Goal: Transaction & Acquisition: Purchase product/service

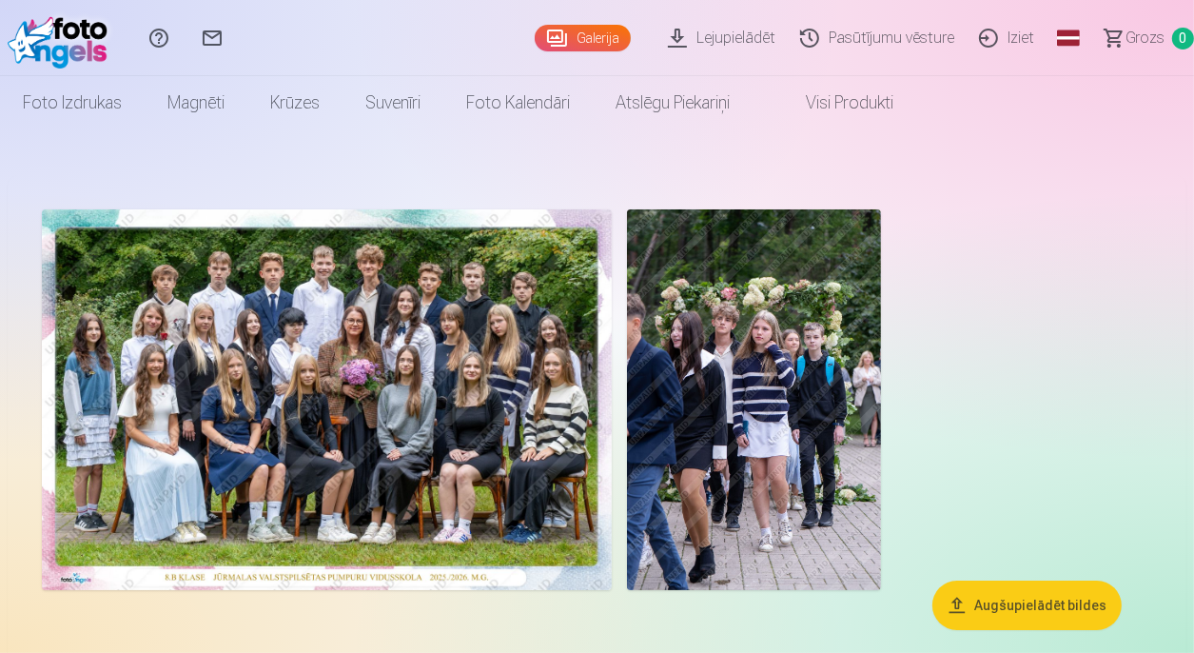
click at [404, 319] on img at bounding box center [327, 399] width 570 height 381
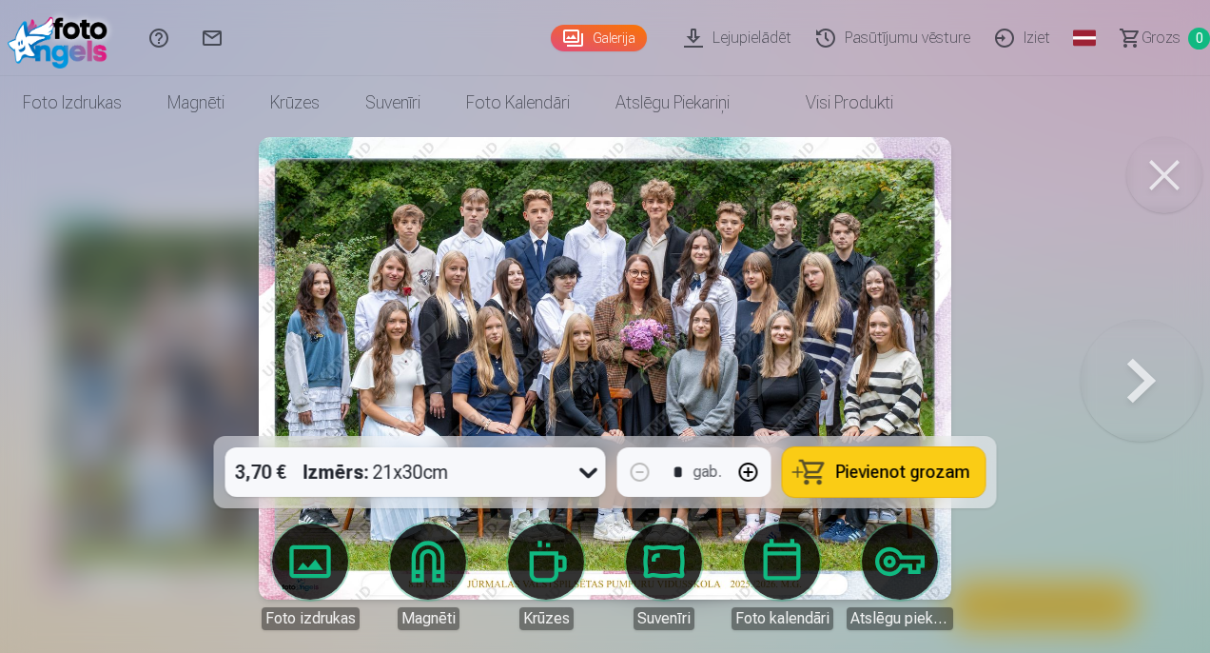
click at [456, 376] on img at bounding box center [605, 368] width 693 height 462
click at [1022, 351] on div at bounding box center [605, 326] width 1210 height 653
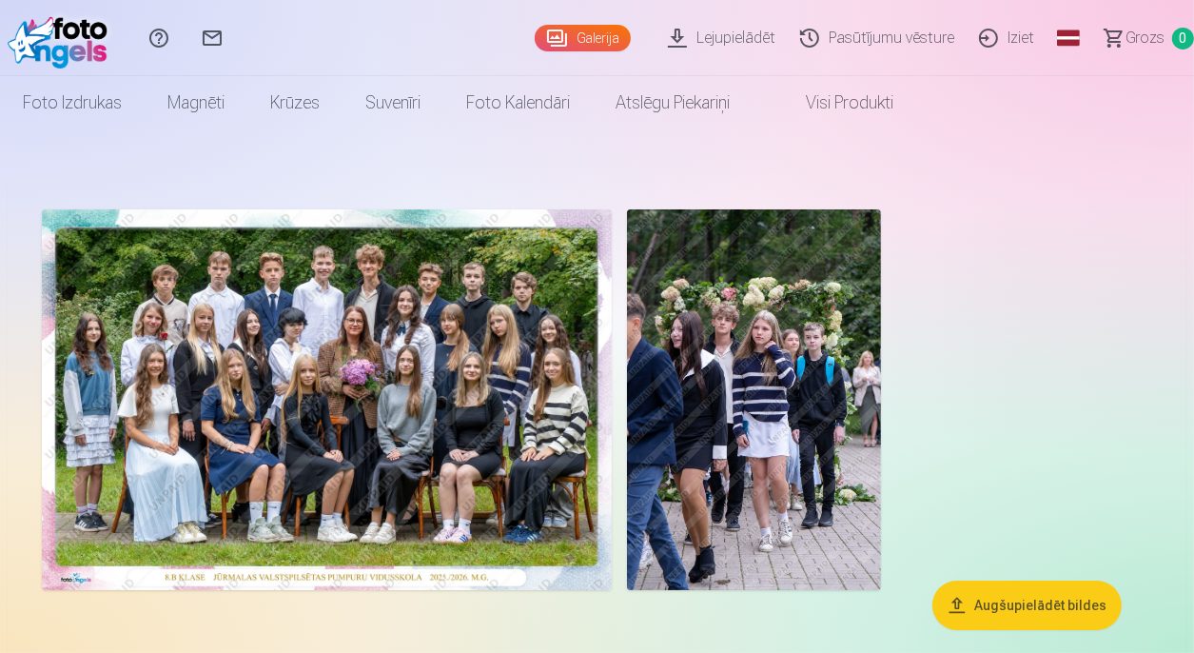
click at [147, 490] on img at bounding box center [327, 399] width 570 height 381
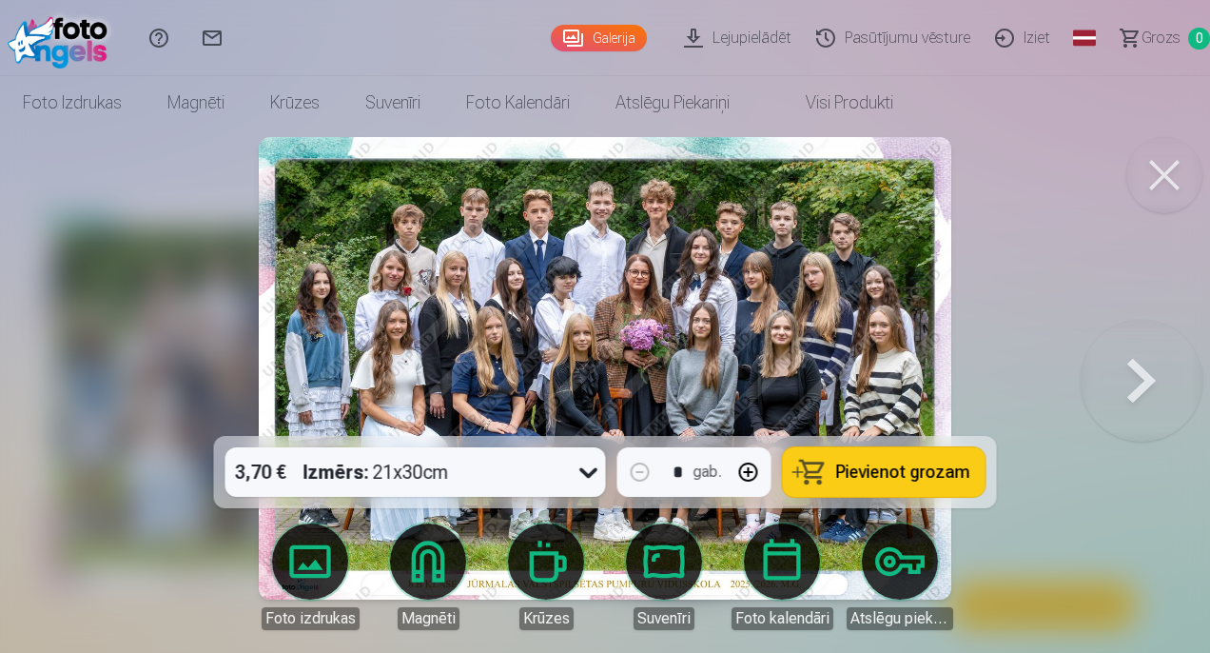
click at [847, 371] on img at bounding box center [605, 368] width 693 height 462
click at [1001, 271] on div at bounding box center [605, 326] width 1210 height 653
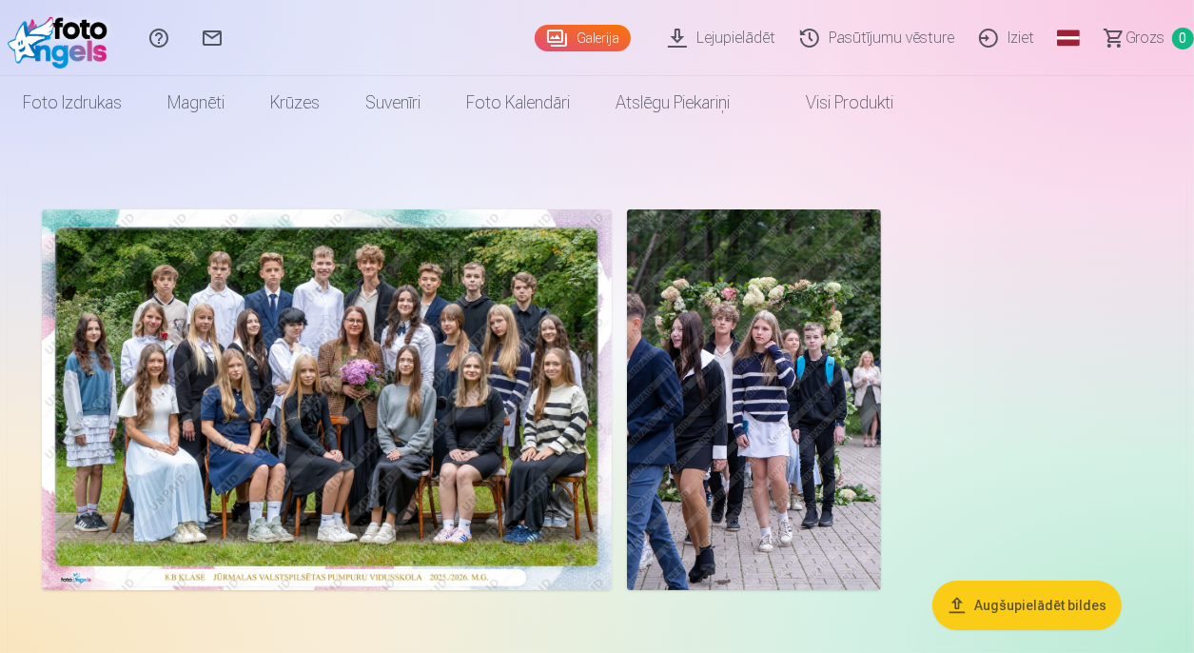
click at [764, 397] on img at bounding box center [754, 399] width 254 height 381
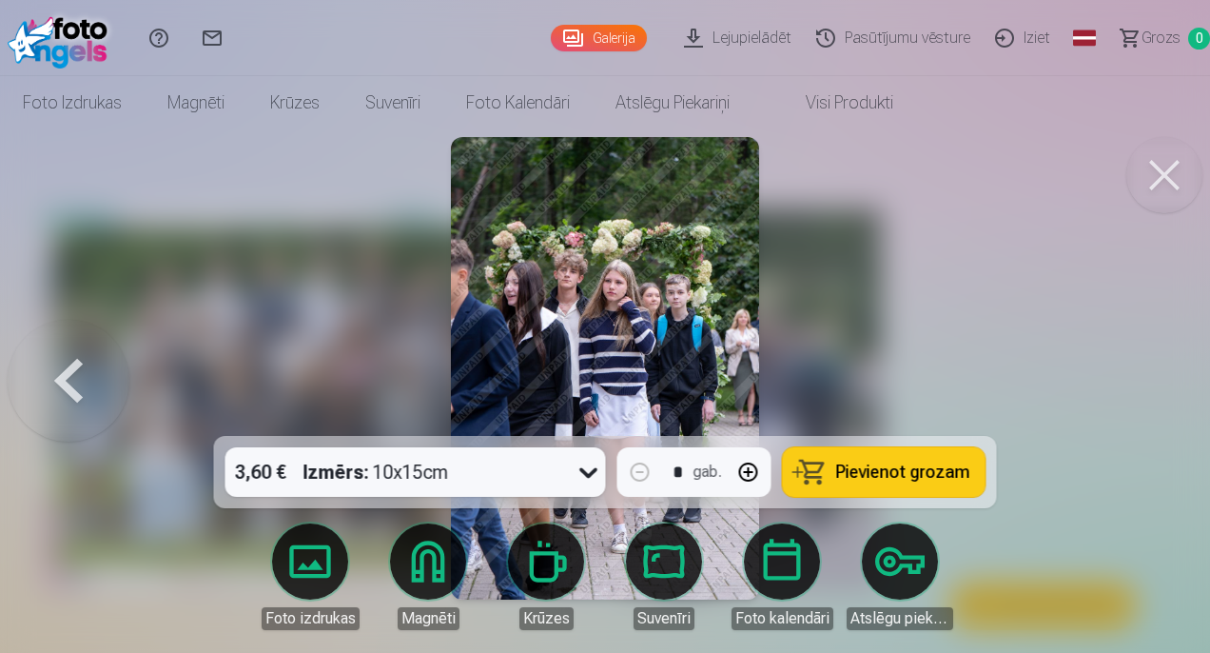
click at [618, 308] on img at bounding box center [605, 368] width 308 height 462
click at [55, 377] on button at bounding box center [69, 368] width 122 height 97
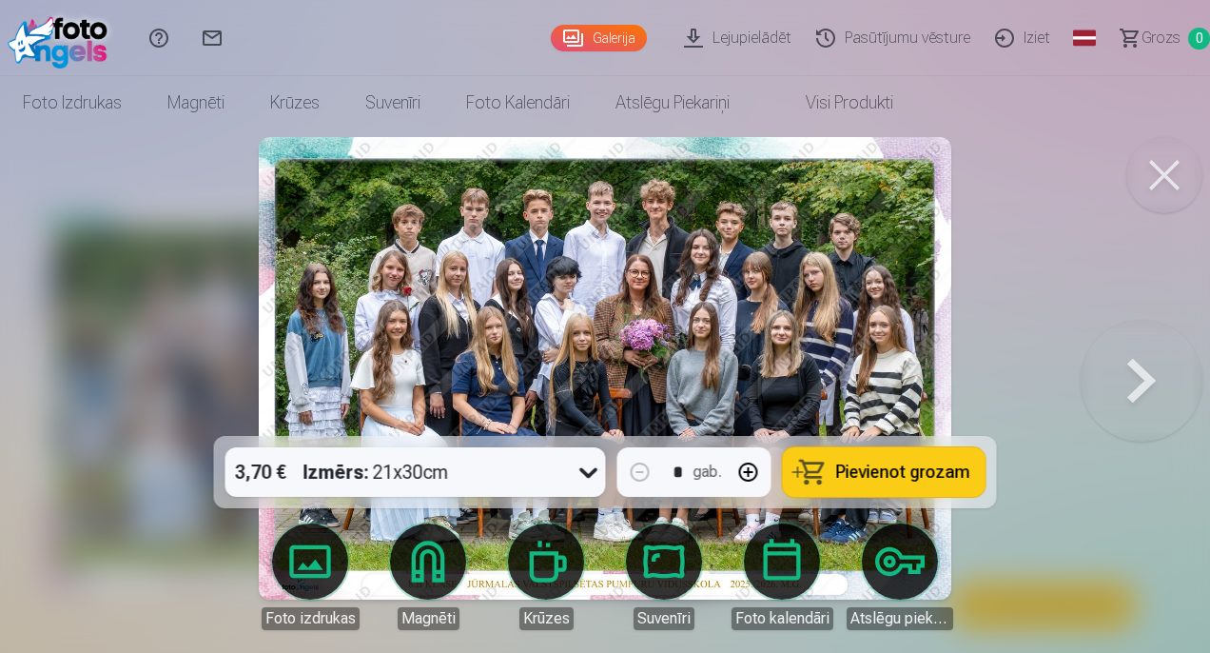
click at [1120, 392] on button at bounding box center [1142, 368] width 122 height 97
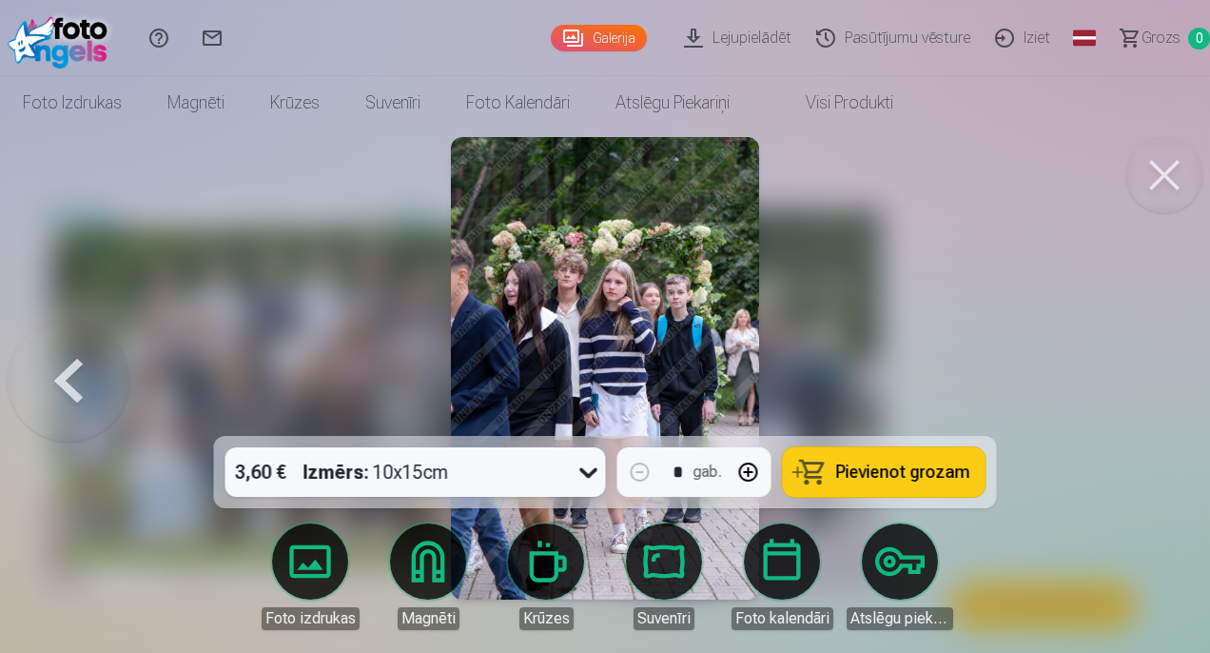
click at [1121, 391] on div at bounding box center [605, 326] width 1210 height 653
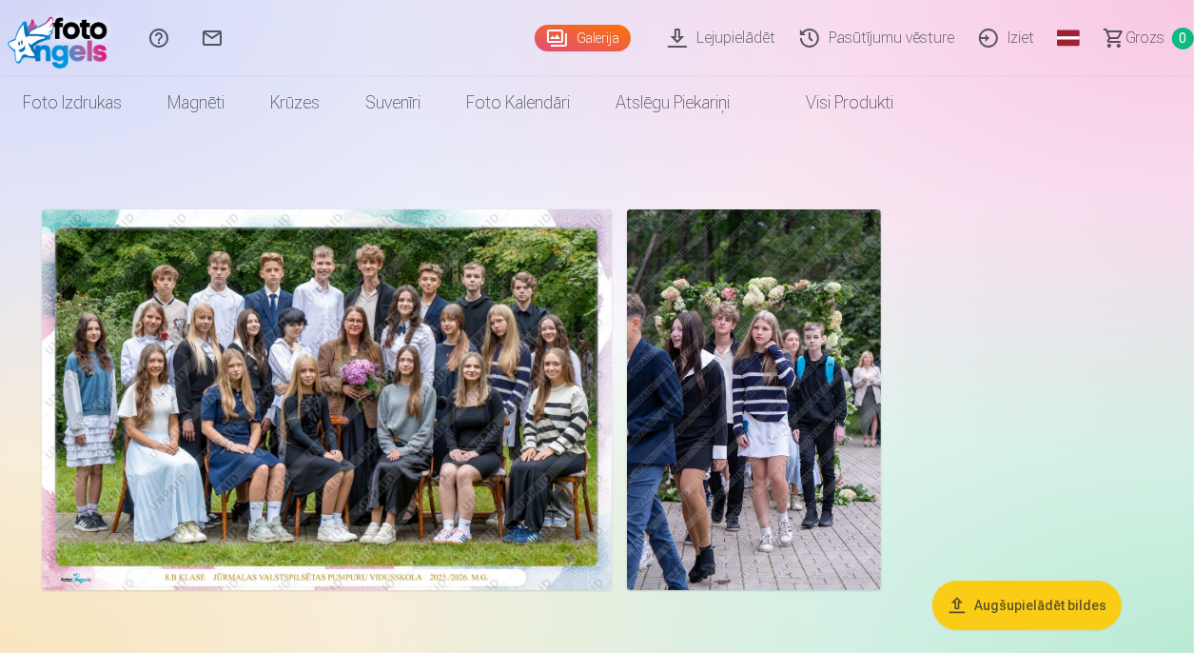
click at [275, 493] on img at bounding box center [327, 399] width 570 height 381
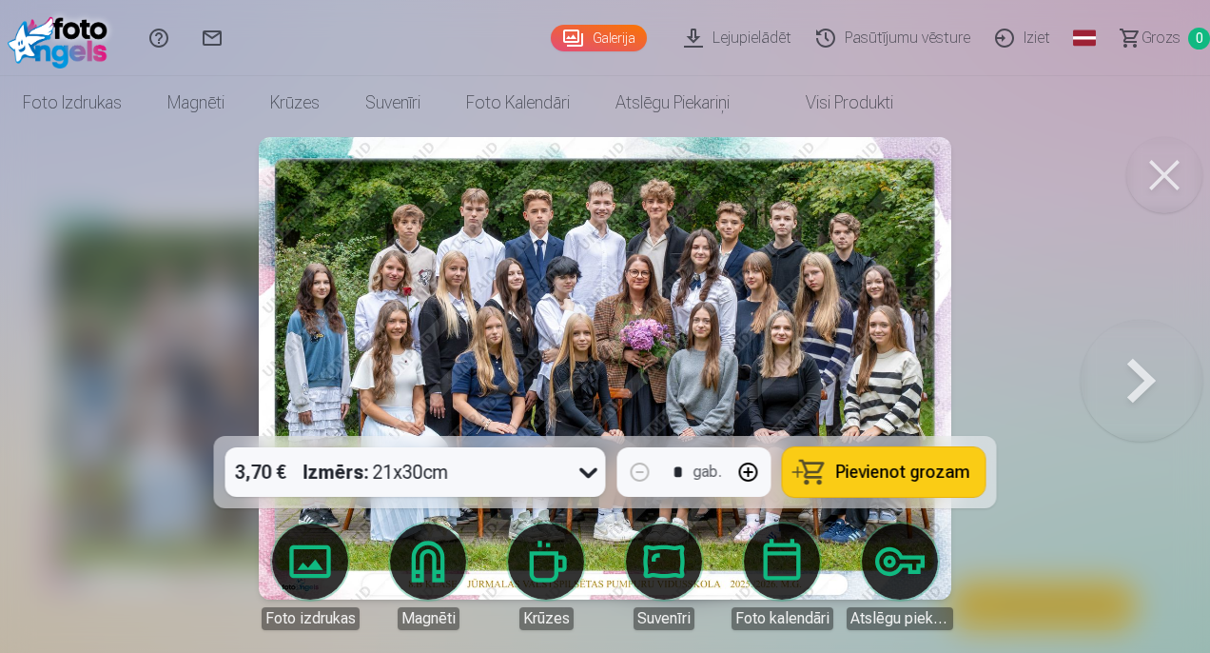
click at [460, 325] on img at bounding box center [605, 368] width 693 height 462
click at [992, 326] on div at bounding box center [605, 326] width 1210 height 653
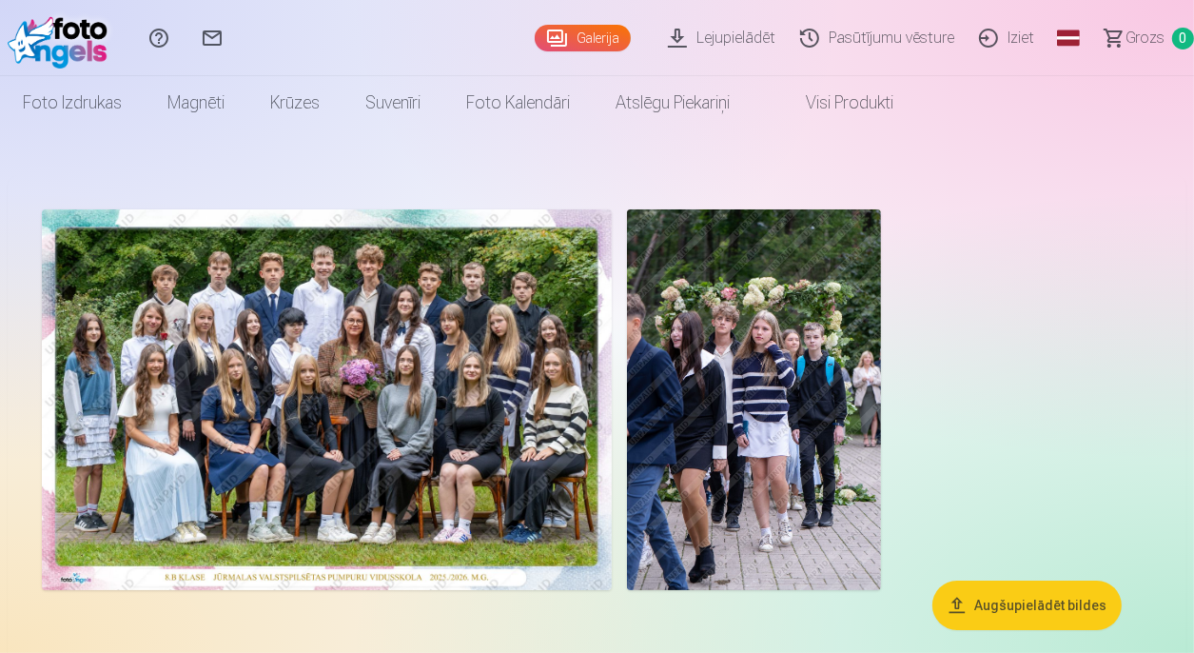
click at [317, 459] on img at bounding box center [327, 399] width 570 height 381
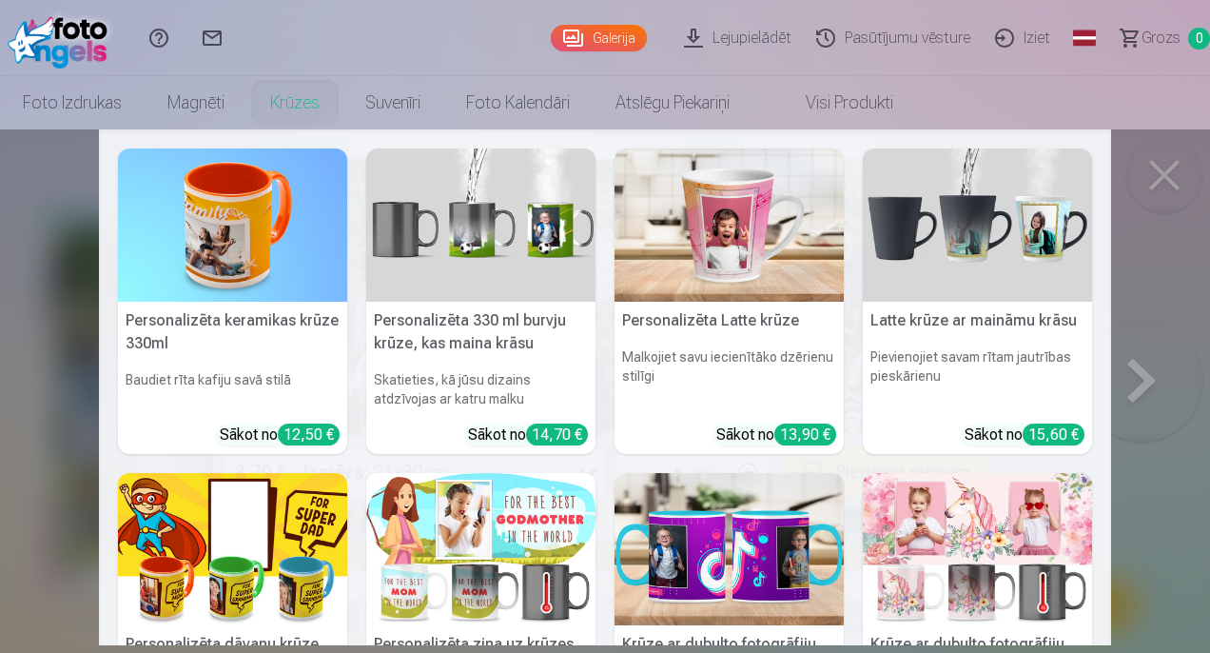
click at [63, 393] on nav "Personalizēta keramikas krūze 330ml Baudiet rīta kafiju savā stilā Sākot no 12,…" at bounding box center [605, 387] width 1210 height 516
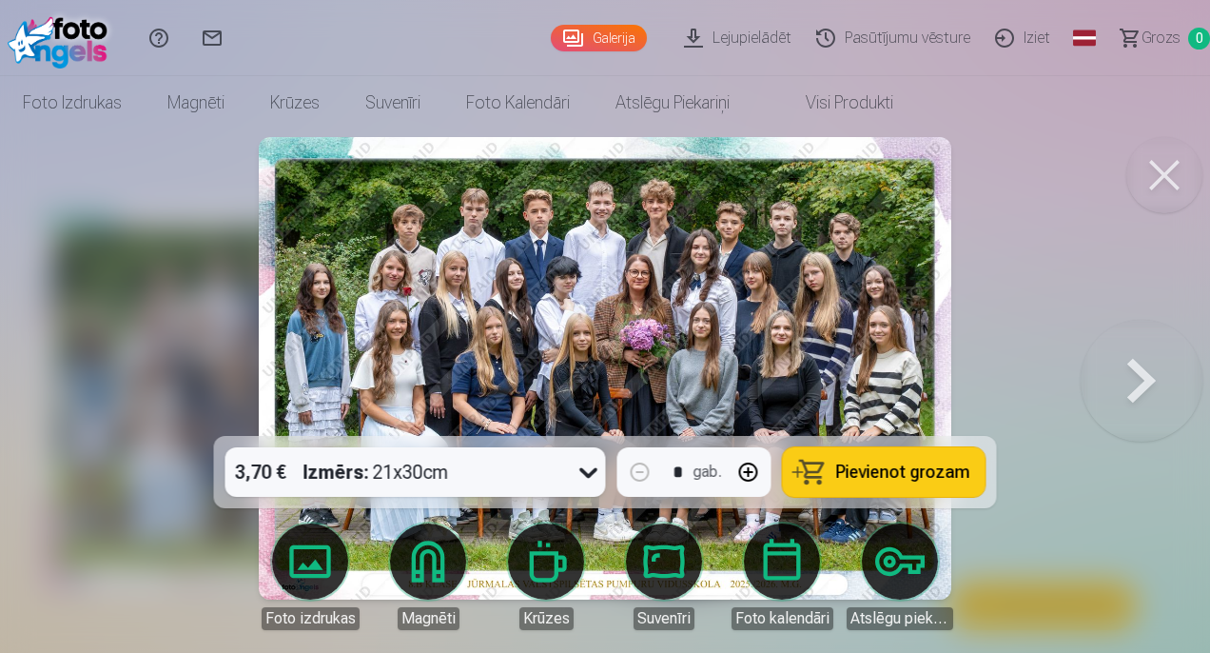
click at [1057, 505] on div at bounding box center [605, 326] width 1210 height 653
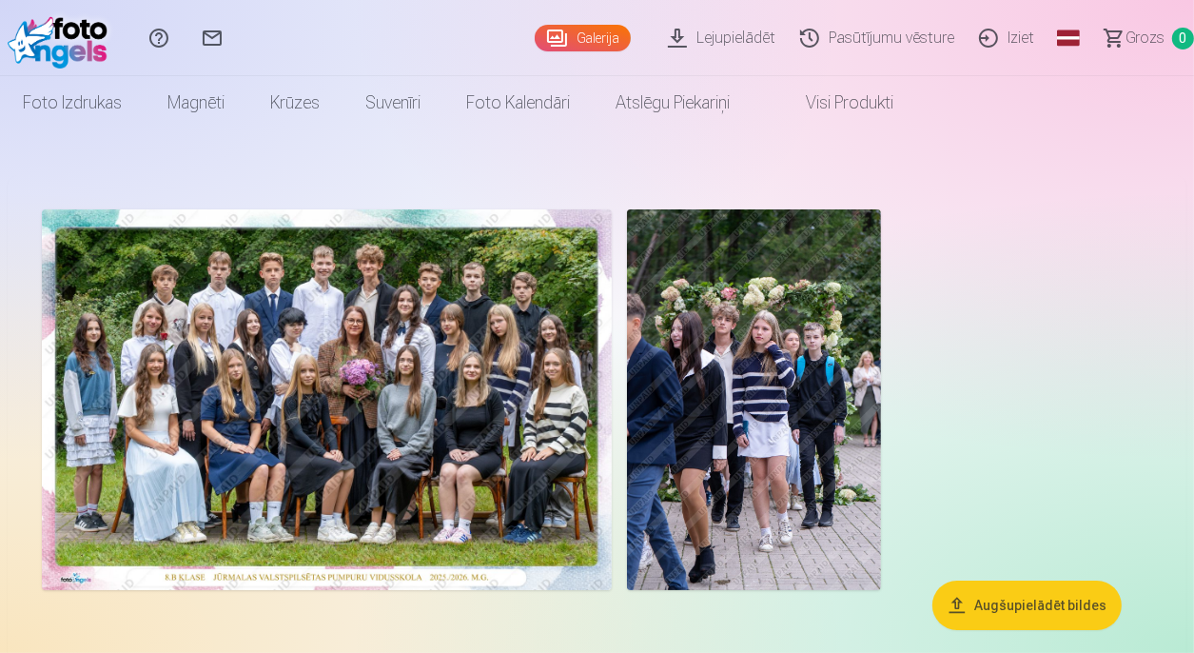
click at [310, 477] on img at bounding box center [327, 399] width 570 height 381
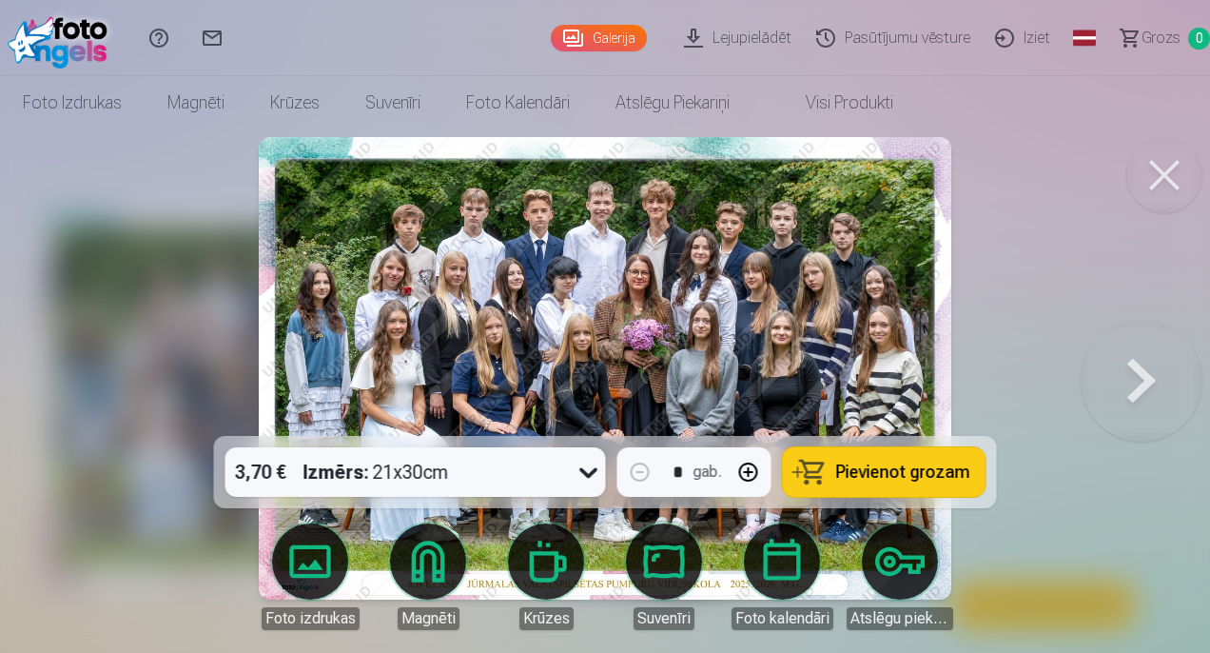
click at [948, 473] on span "Pievienot grozam" at bounding box center [903, 471] width 134 height 17
click at [1143, 382] on button at bounding box center [1142, 368] width 122 height 97
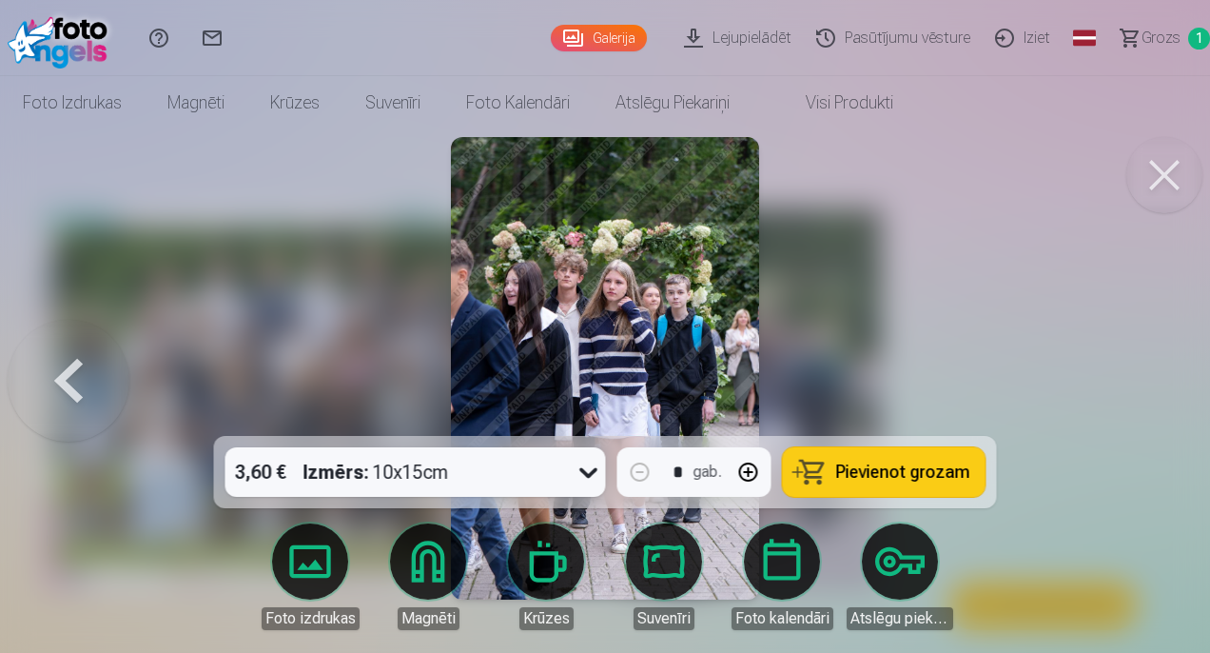
click at [1163, 35] on span "Grozs" at bounding box center [1161, 38] width 39 height 23
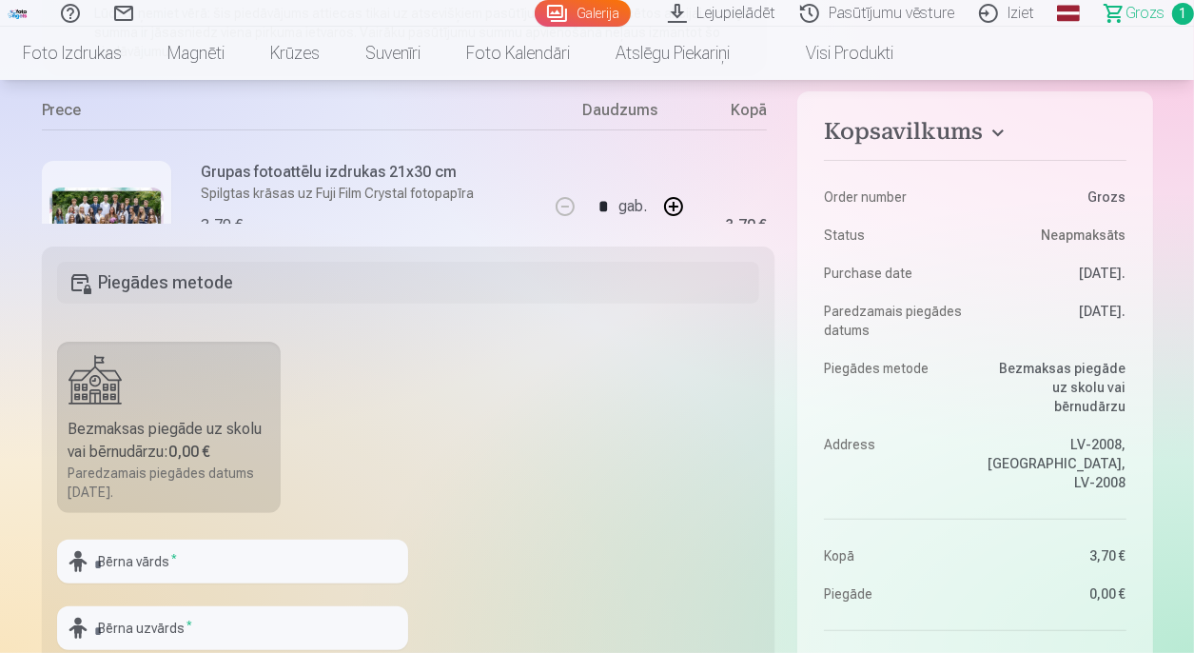
scroll to position [402, 0]
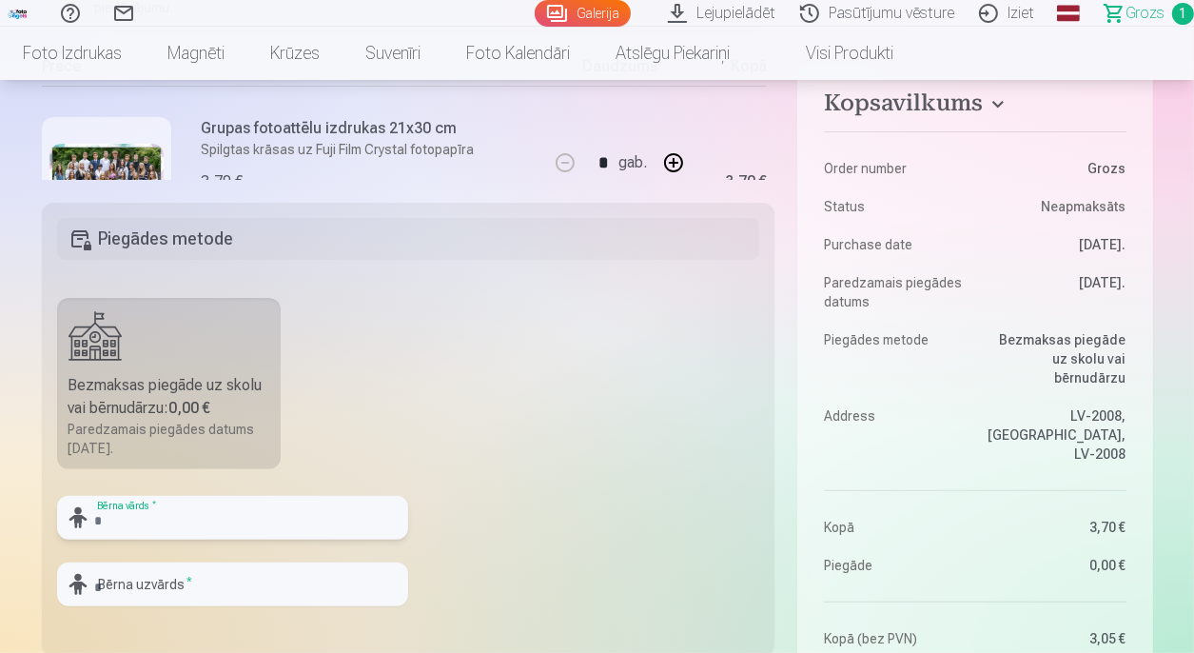
click at [262, 508] on input "text" at bounding box center [232, 518] width 351 height 44
type input "****"
click at [221, 591] on input "text" at bounding box center [232, 584] width 351 height 44
type input "******"
click at [546, 499] on fieldset "Piegādes metode Bezmaksas piegāde uz skolu vai bērnudārzu : 0,00 € Paredzamais …" at bounding box center [409, 429] width 734 height 453
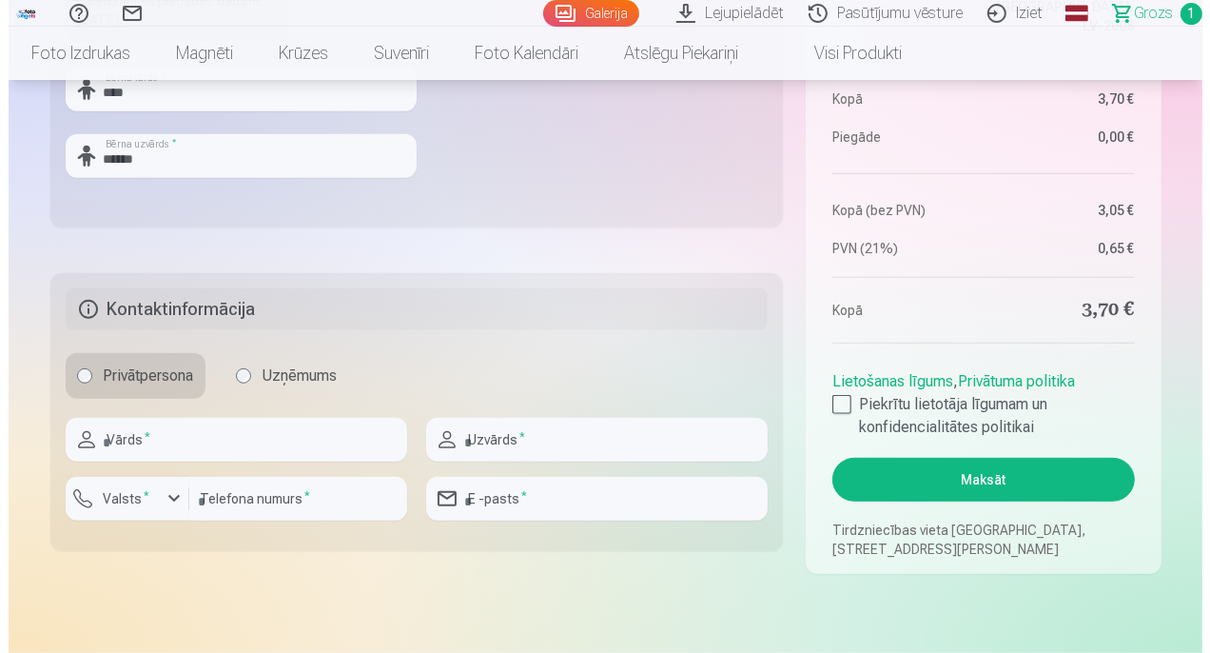
scroll to position [904, 0]
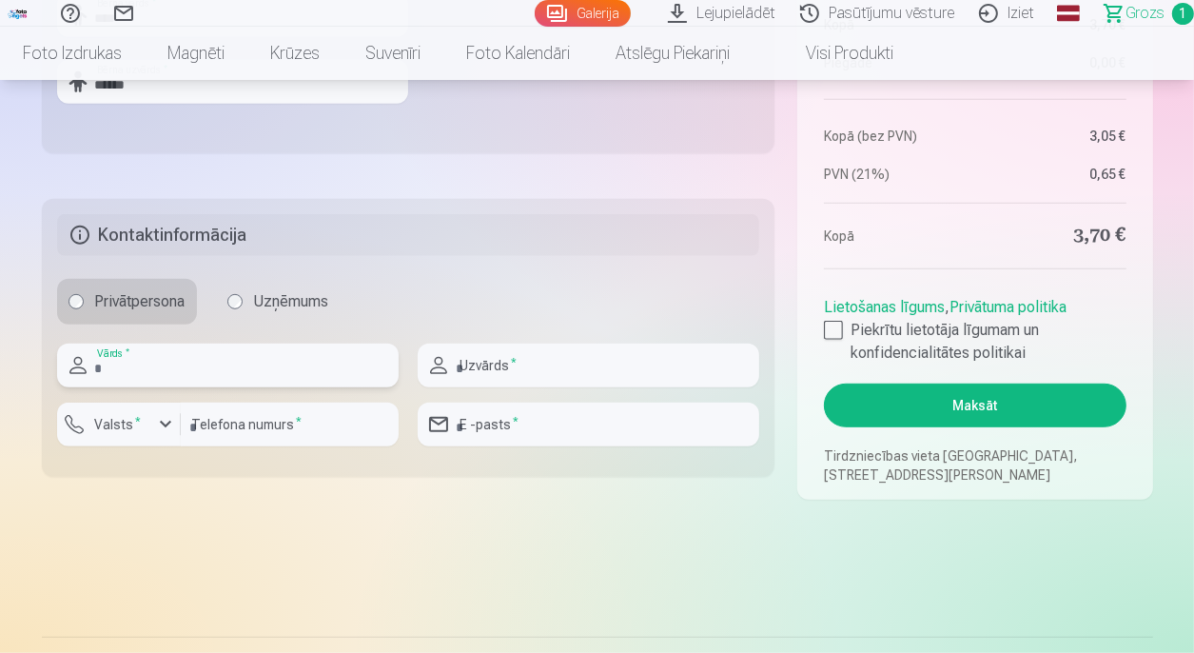
click at [158, 367] on input "text" at bounding box center [228, 366] width 342 height 44
type input "****"
click at [484, 368] on input "text" at bounding box center [589, 366] width 342 height 44
type input "******"
click at [125, 422] on label "Valsts *" at bounding box center [119, 424] width 62 height 19
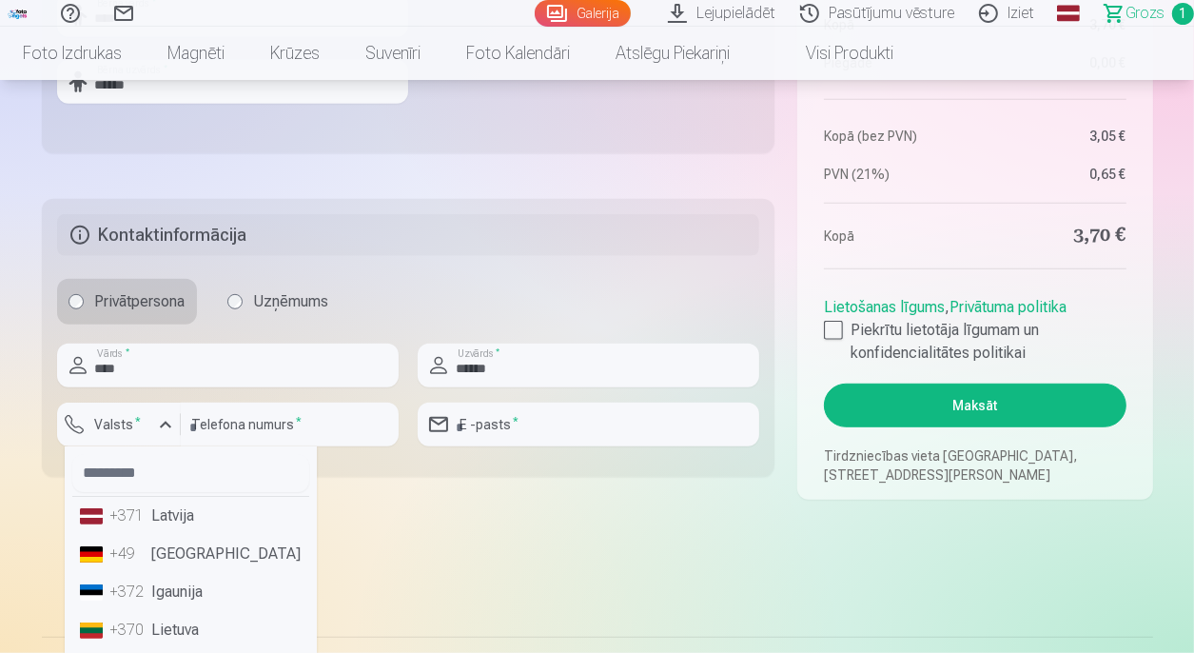
click at [171, 516] on li "+371 Latvija" at bounding box center [190, 516] width 237 height 38
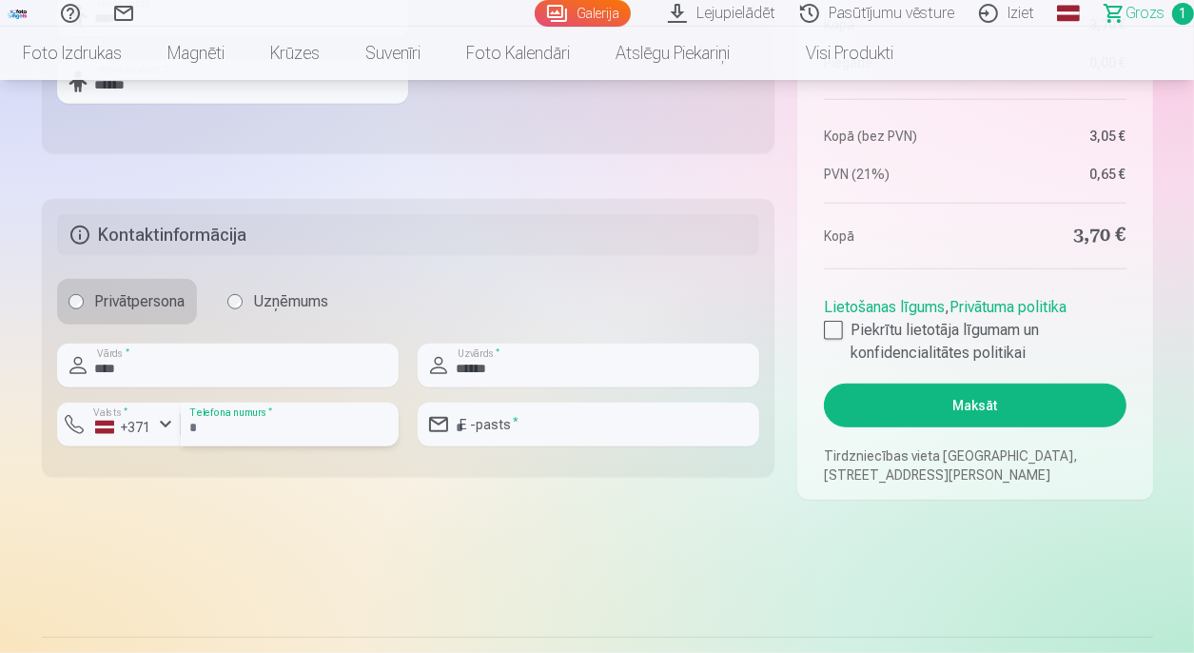
click at [249, 428] on input "number" at bounding box center [290, 425] width 218 height 44
type input "********"
click at [502, 426] on input "email" at bounding box center [589, 425] width 342 height 44
type input "**********"
click at [836, 325] on div at bounding box center [833, 330] width 19 height 19
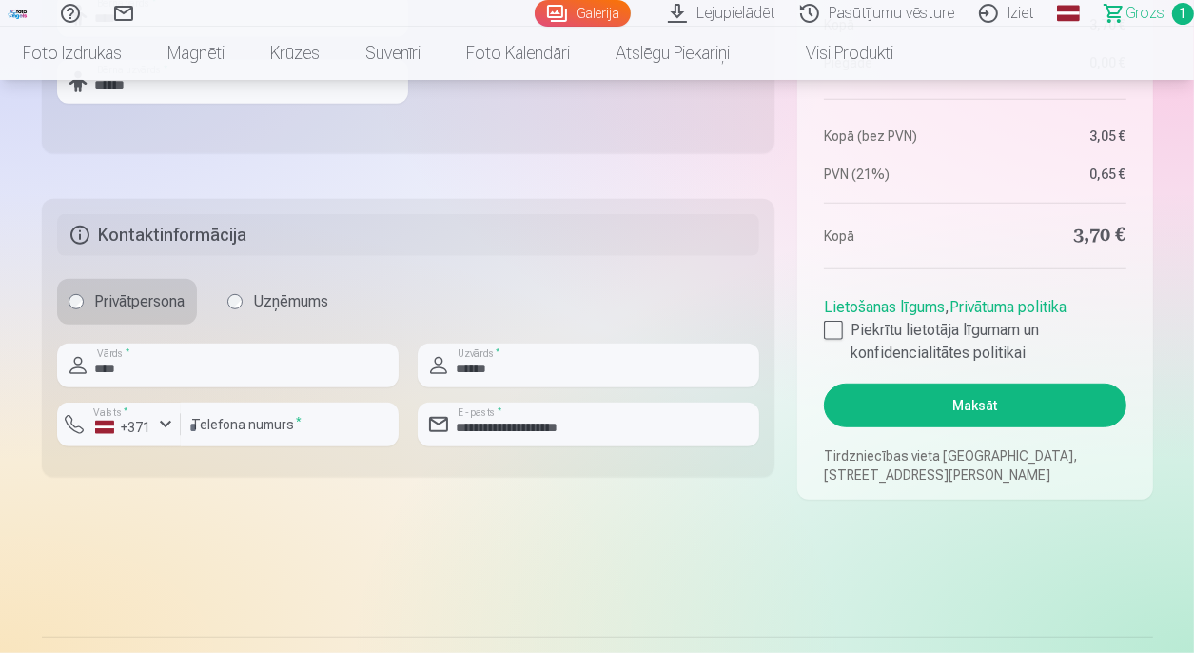
click at [967, 406] on button "Maksāt" at bounding box center [975, 405] width 302 height 44
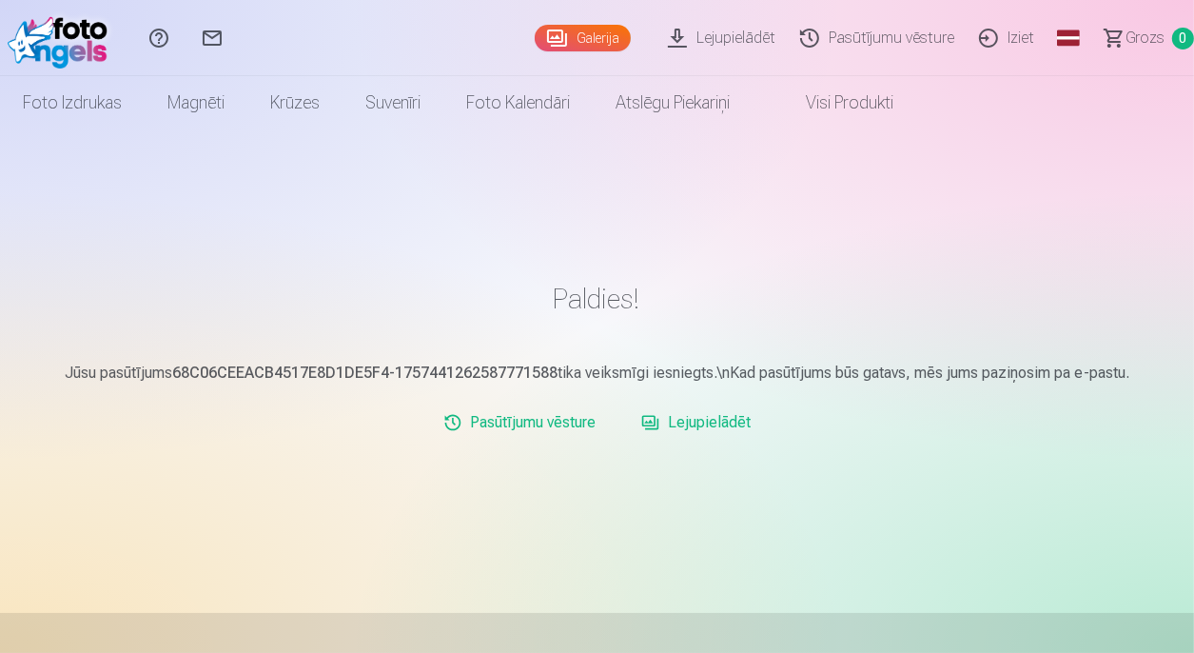
click at [1023, 40] on link "Iziet" at bounding box center [1010, 38] width 80 height 76
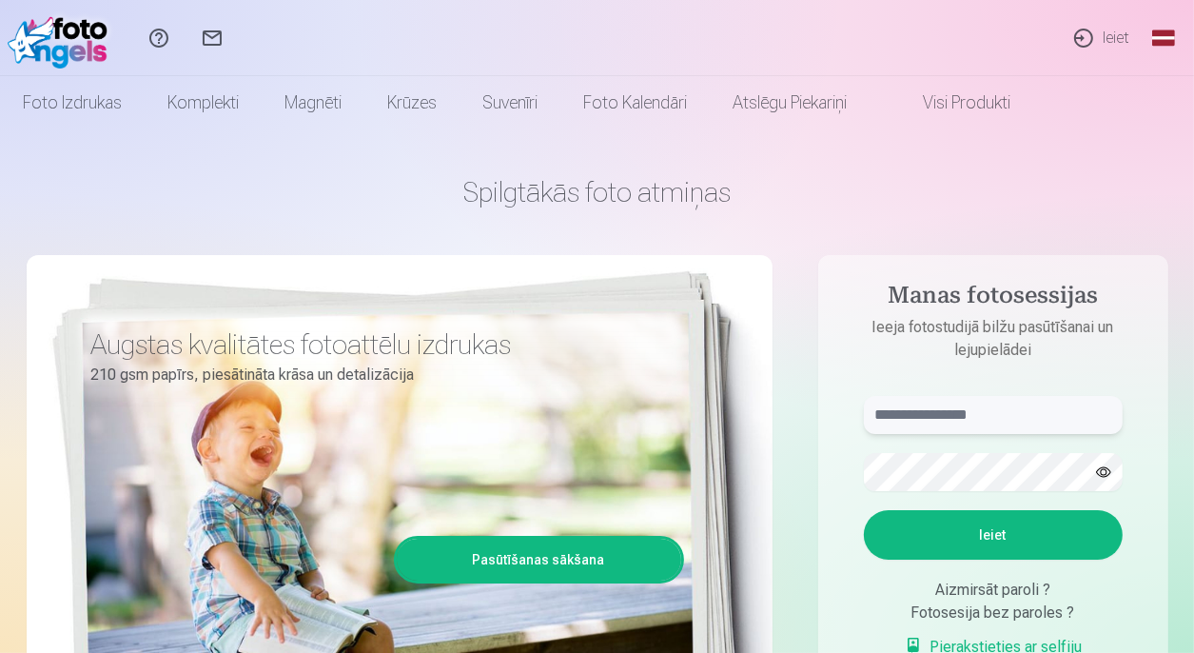
click at [979, 420] on input "text" at bounding box center [993, 415] width 259 height 38
click at [915, 414] on input "**********" at bounding box center [993, 415] width 259 height 38
type input "**********"
click at [958, 534] on button "Ieiet" at bounding box center [993, 534] width 259 height 49
click at [1101, 469] on button "button" at bounding box center [1104, 472] width 36 height 36
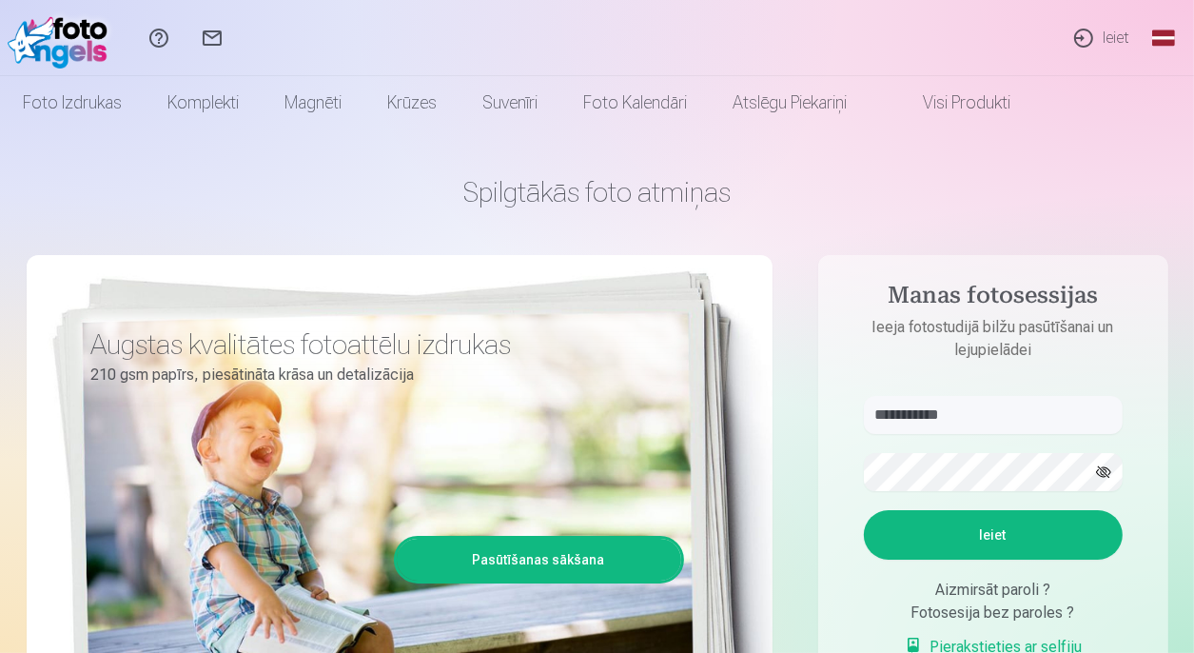
click at [1003, 560] on button "Ieiet" at bounding box center [993, 534] width 259 height 49
